Goal: Information Seeking & Learning: Learn about a topic

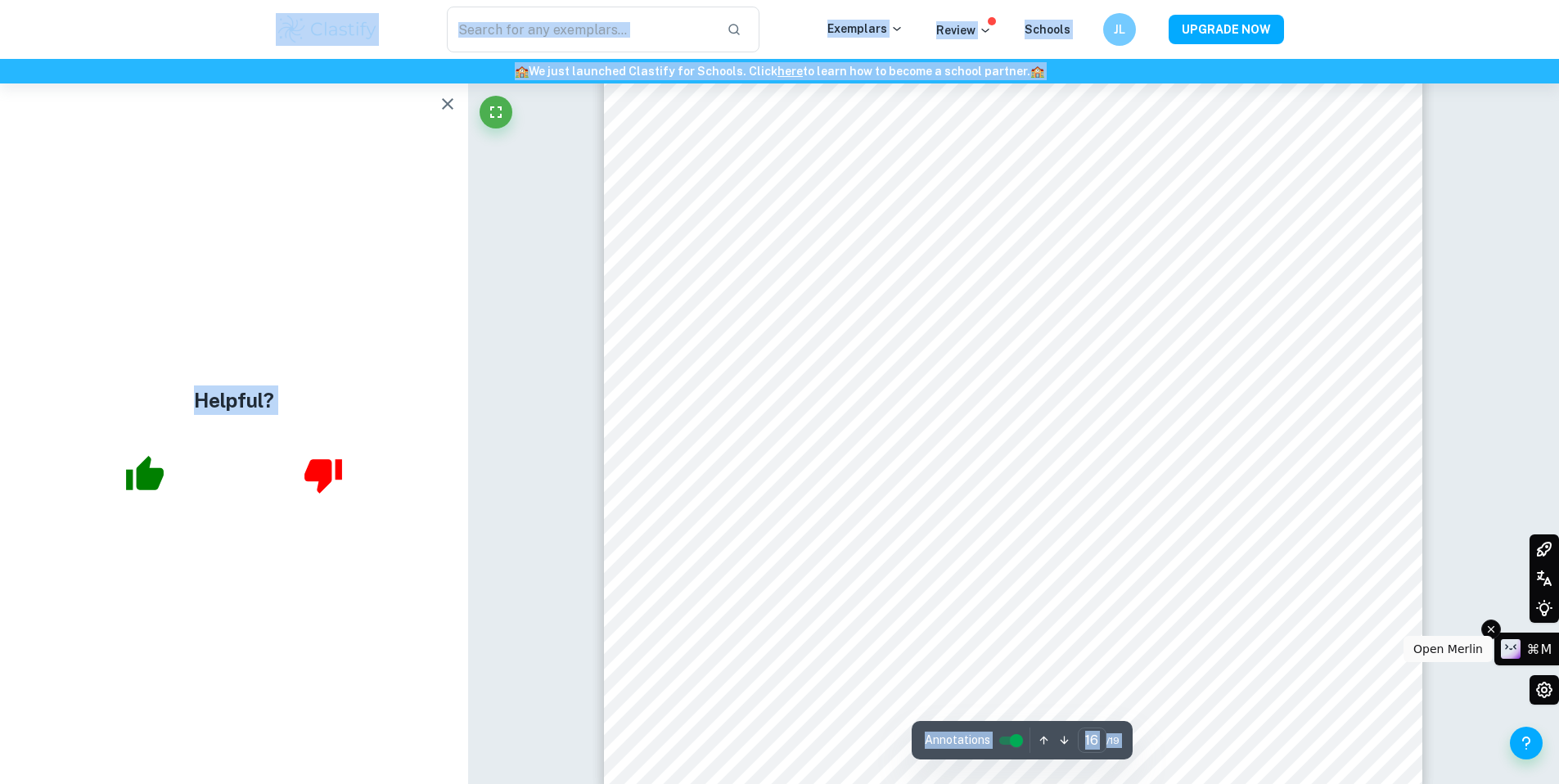
scroll to position [18444, 0]
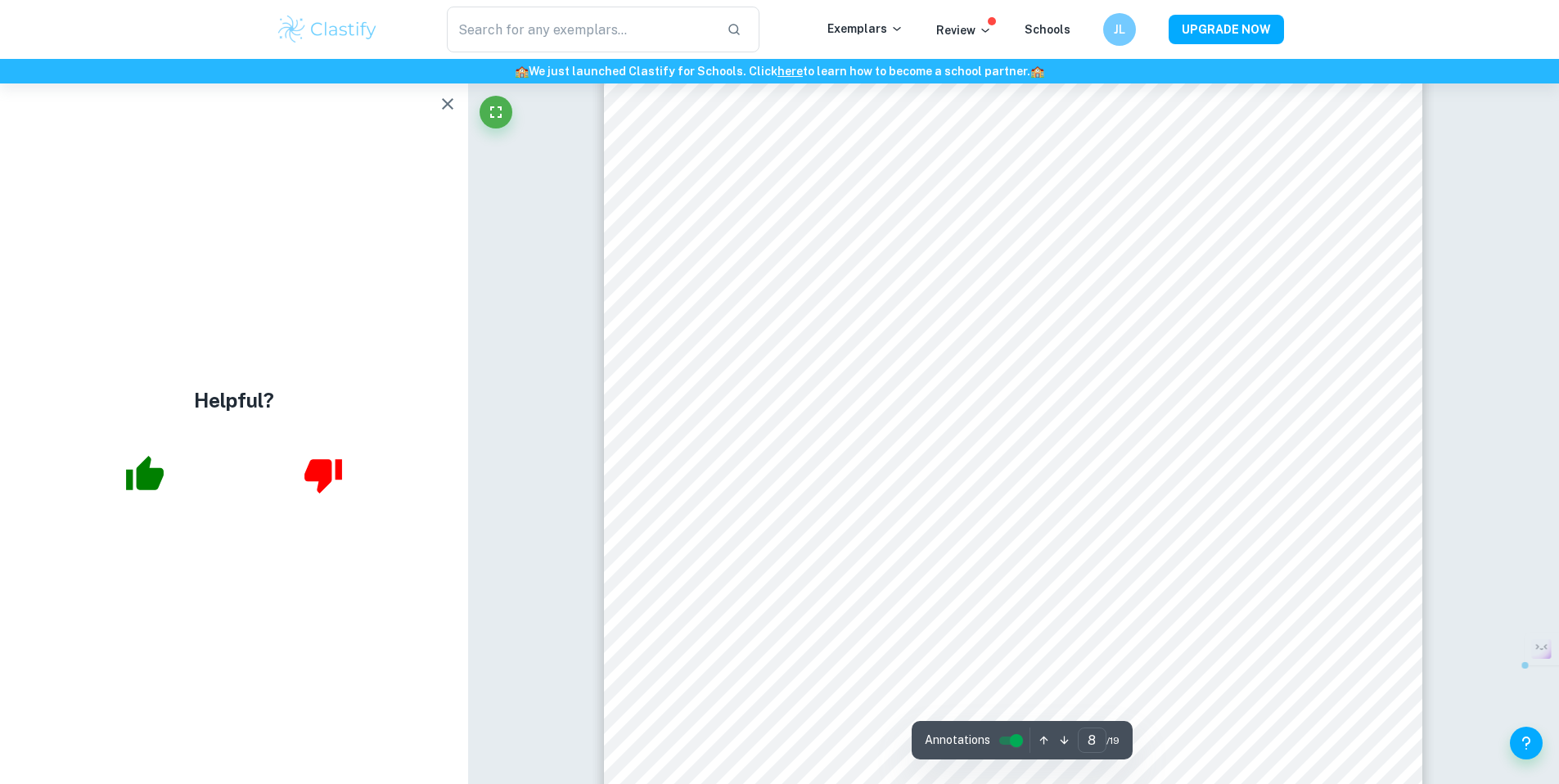
drag, startPoint x: 1570, startPoint y: 472, endPoint x: 1502, endPoint y: 347, distance: 142.3
type input "9"
